Goal: Task Accomplishment & Management: Manage account settings

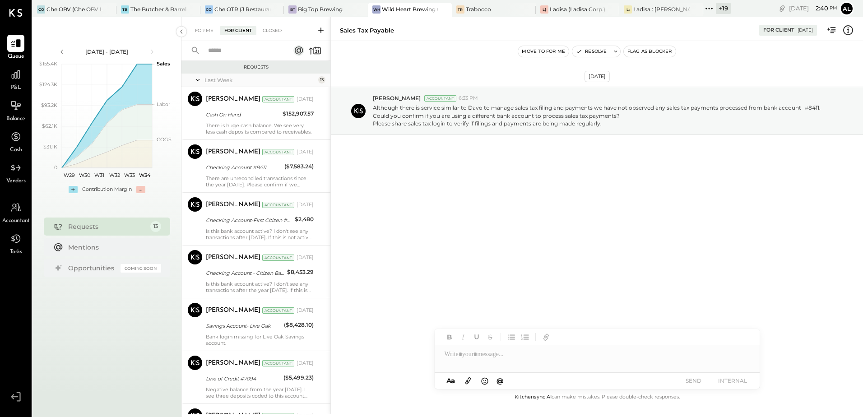
click at [207, 37] on div "For Me For Client Closed" at bounding box center [255, 29] width 149 height 24
click at [209, 31] on div "For Me" at bounding box center [205, 30] width 28 height 9
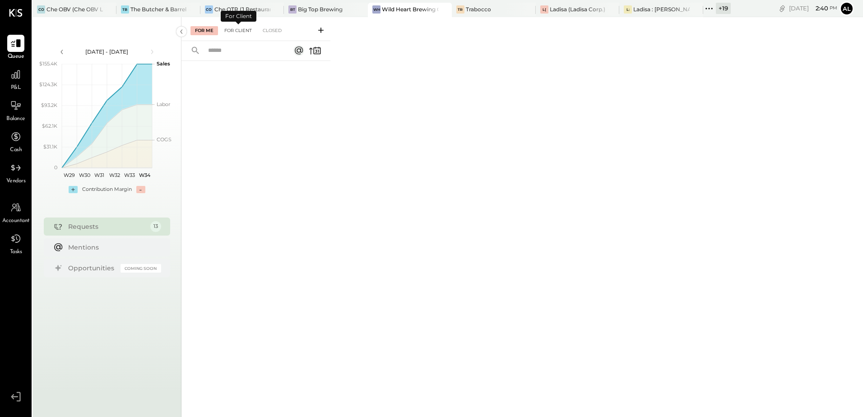
click at [243, 33] on div "For Client" at bounding box center [238, 30] width 37 height 9
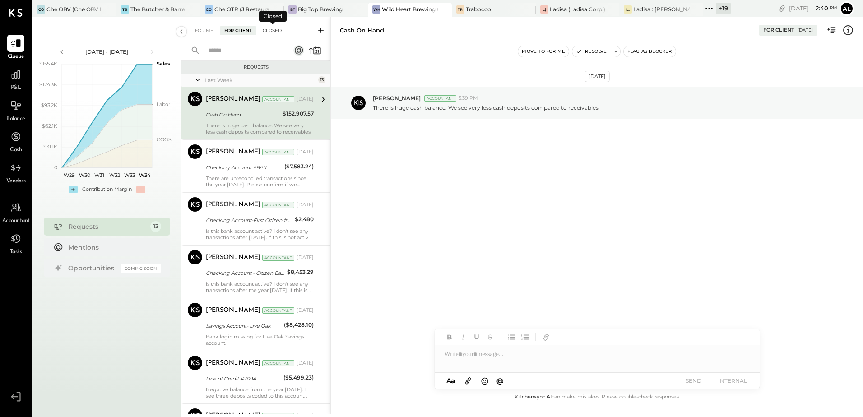
click at [279, 31] on div "Closed" at bounding box center [272, 30] width 28 height 9
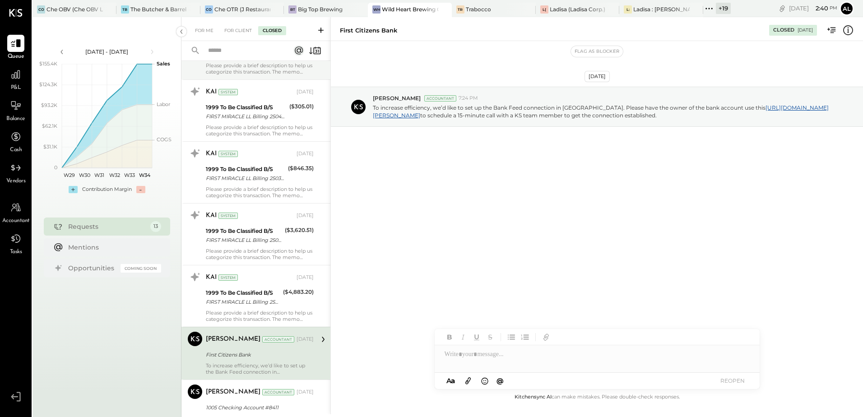
scroll to position [888, 0]
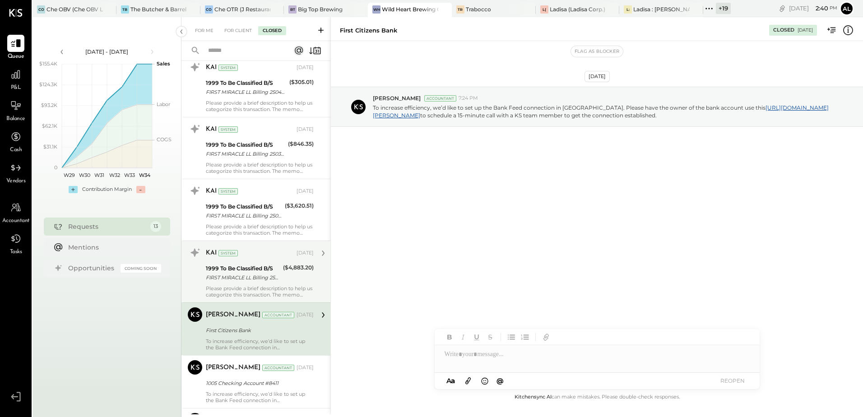
click at [245, 285] on div "Please provide a brief description to help us categorize this transaction. The …" at bounding box center [260, 291] width 108 height 13
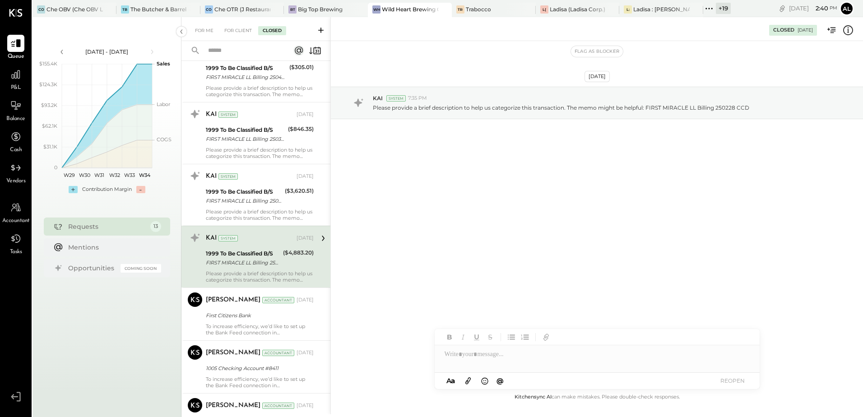
scroll to position [993, 0]
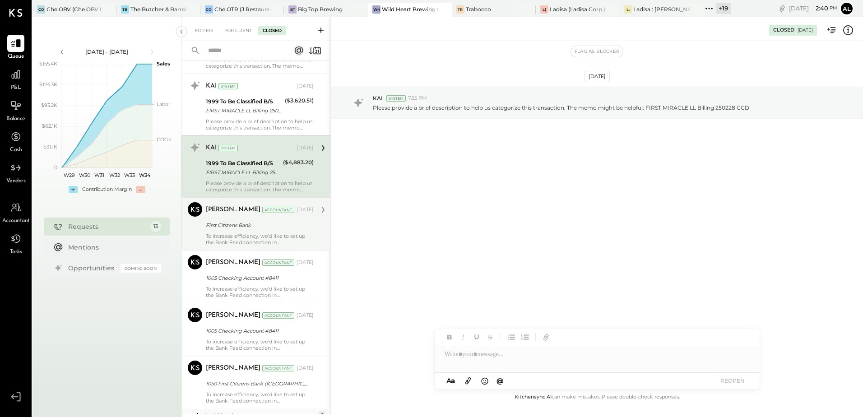
click at [240, 227] on div "First Citizens Bank" at bounding box center [258, 225] width 105 height 9
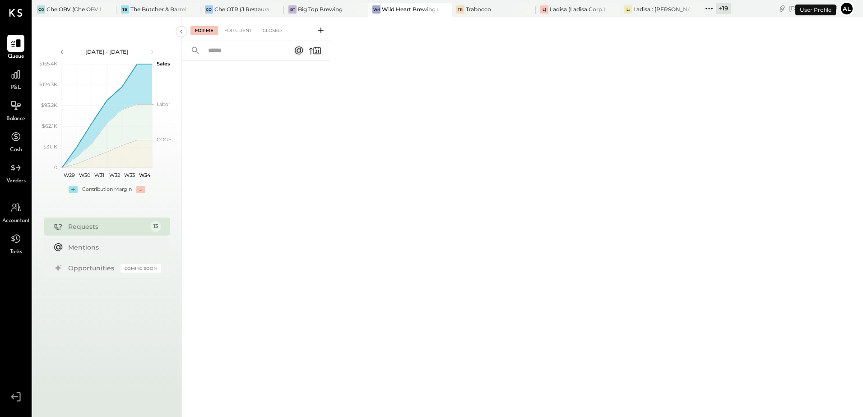
click at [843, 9] on button "Al" at bounding box center [847, 8] width 14 height 14
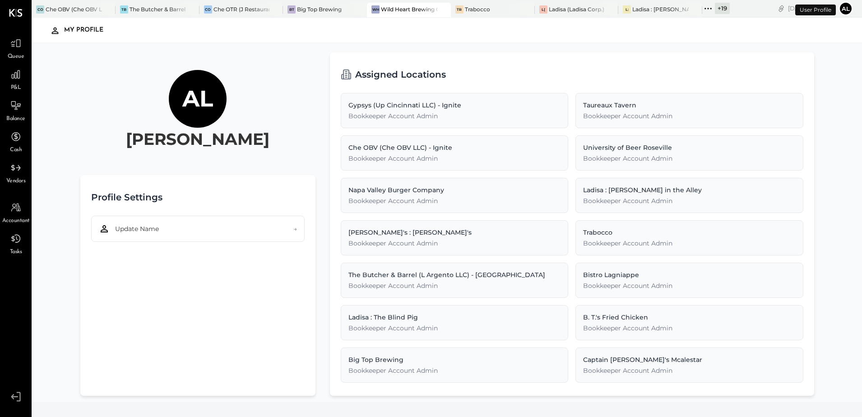
click at [847, 14] on button "Al" at bounding box center [846, 8] width 14 height 14
click at [696, 32] on div "My Profile" at bounding box center [448, 30] width 814 height 21
click at [791, 8] on div "[DATE] 3 : 11 pm" at bounding box center [812, 8] width 48 height 9
click at [65, 75] on div "[PERSON_NAME] Profile Settings Update Name → Assigned Locations Gypsys (Up Cinc…" at bounding box center [448, 222] width 832 height 358
click at [21, 51] on div at bounding box center [15, 43] width 17 height 17
